Goal: Use online tool/utility: Utilize a website feature to perform a specific function

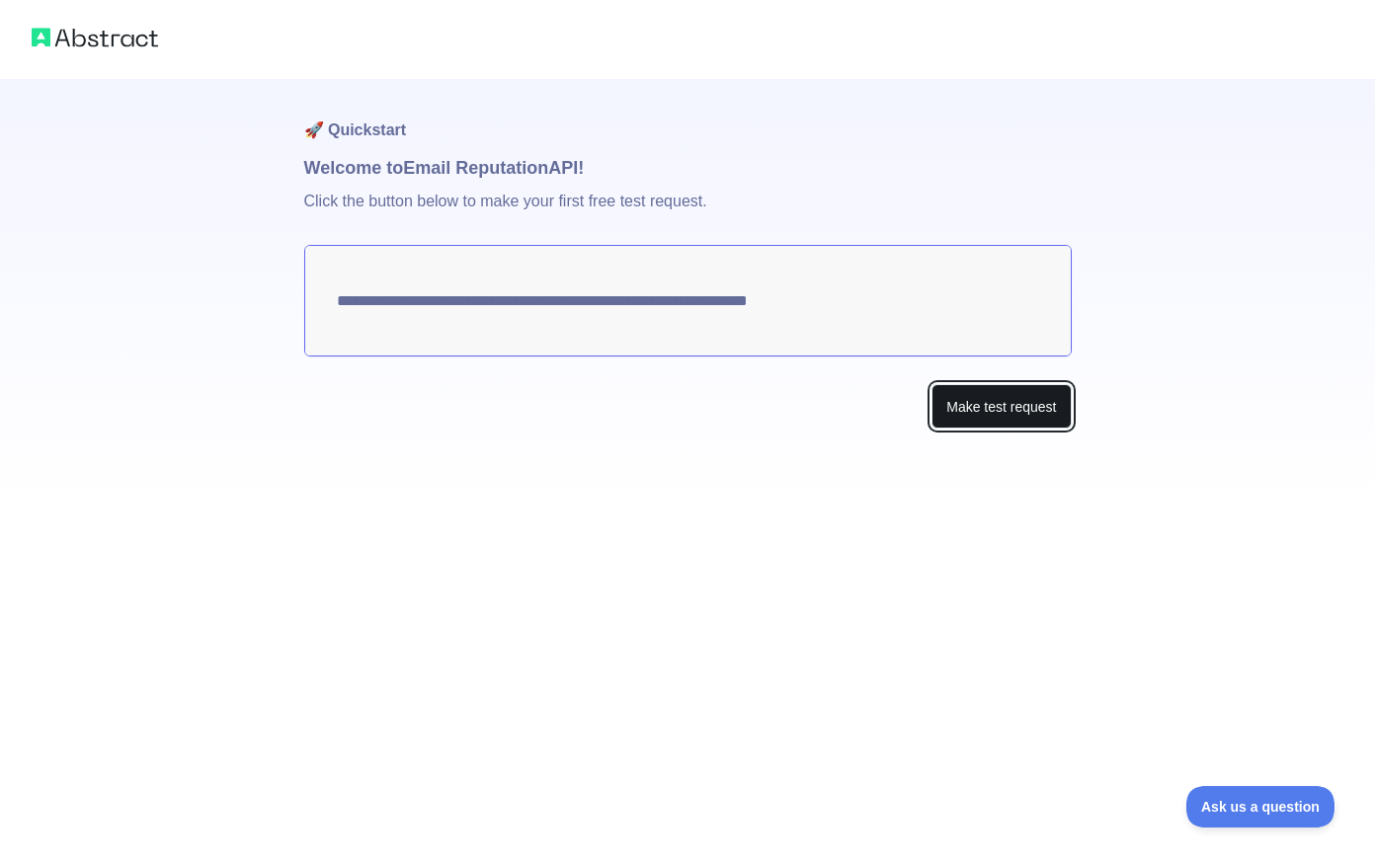
click at [1018, 396] on button "Make test request" at bounding box center [1001, 406] width 139 height 44
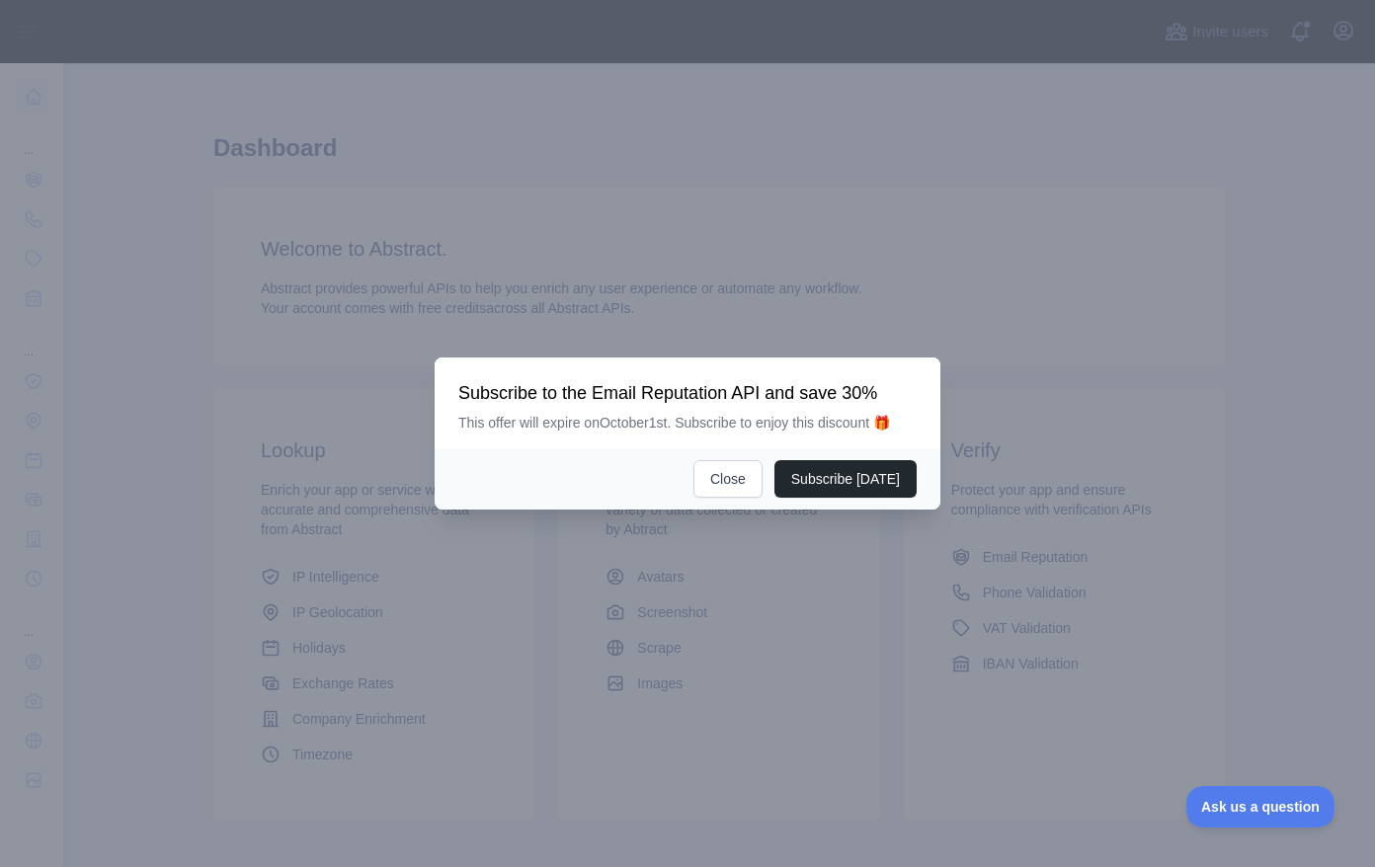
click at [1179, 343] on div at bounding box center [687, 433] width 1375 height 867
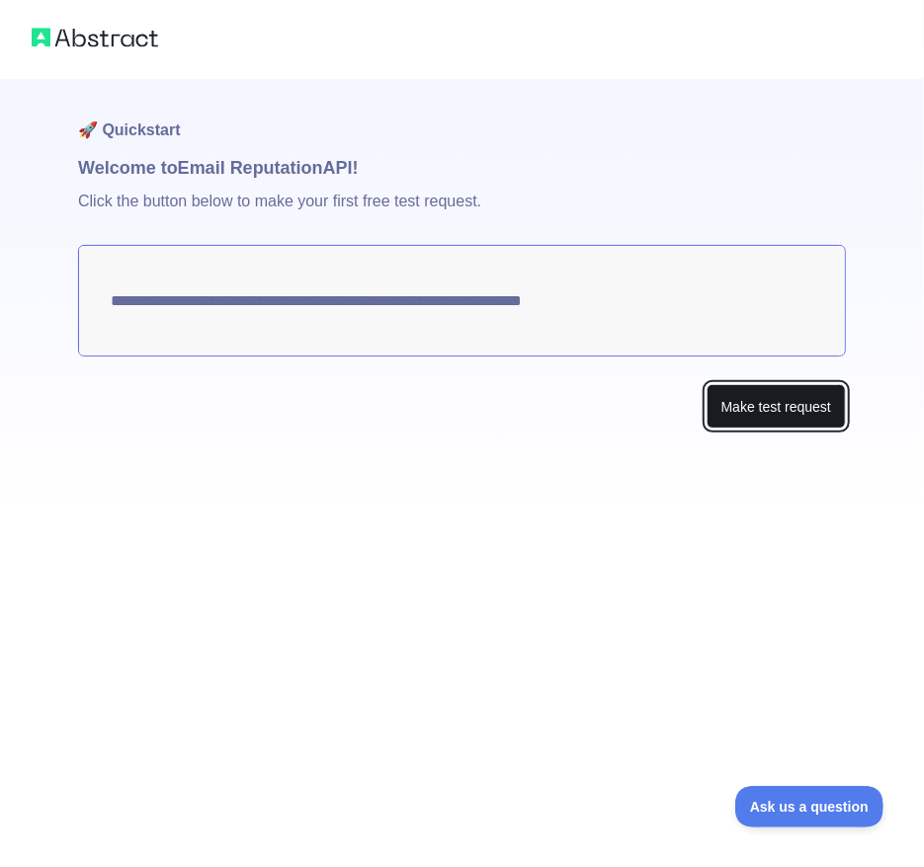
click at [831, 418] on button "Make test request" at bounding box center [775, 406] width 139 height 44
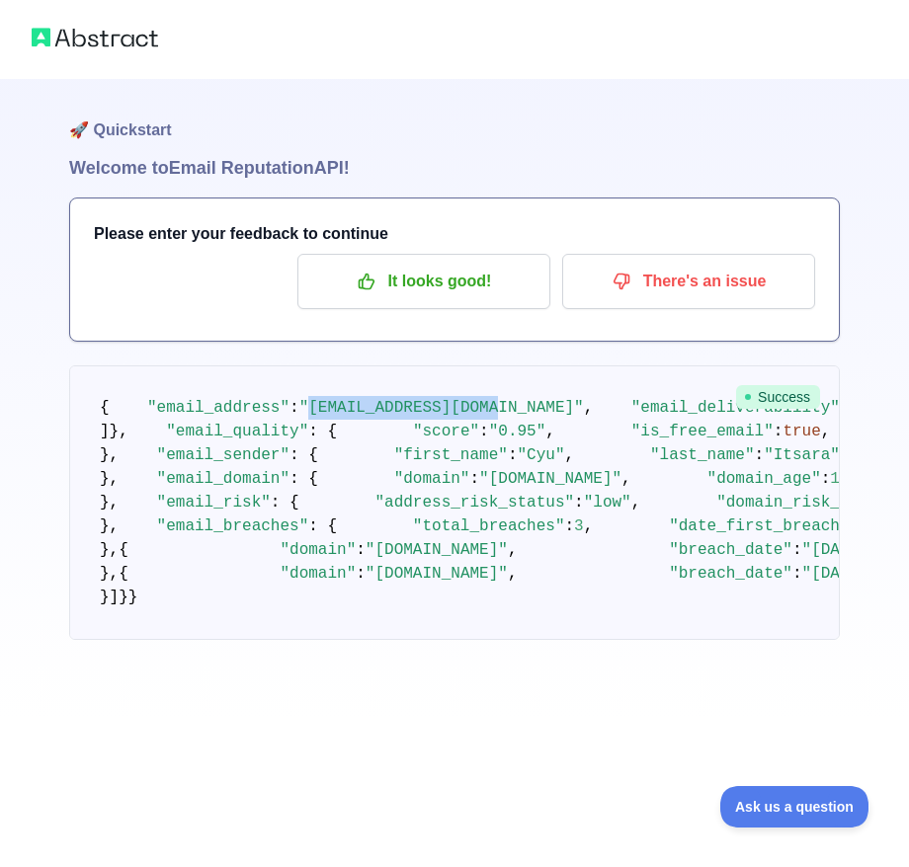
drag, startPoint x: 315, startPoint y: 430, endPoint x: 471, endPoint y: 432, distance: 156.1
click at [468, 417] on span ""[EMAIL_ADDRESS][DOMAIN_NAME]"" at bounding box center [441, 408] width 285 height 18
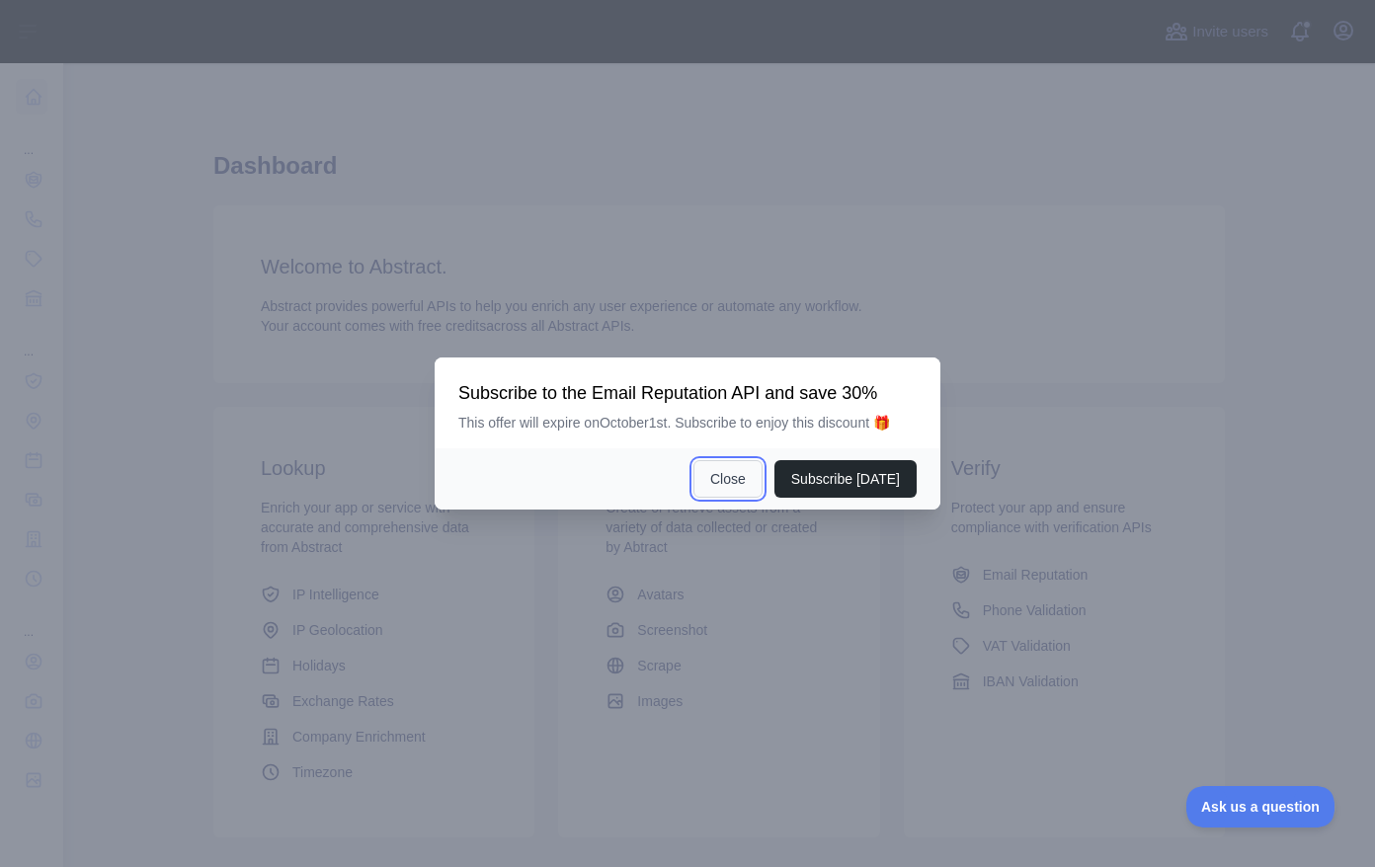
click at [738, 482] on button "Close" at bounding box center [727, 479] width 69 height 38
